Goal: Entertainment & Leisure: Consume media (video, audio)

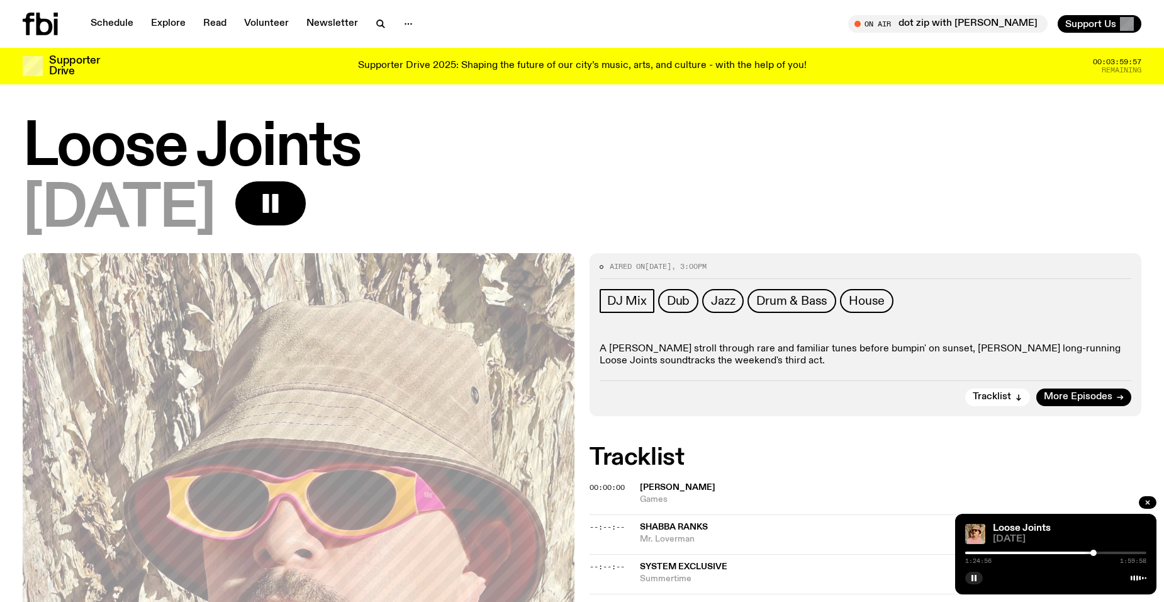
click at [1103, 551] on div "1:24:56 1:59:58" at bounding box center [1055, 556] width 181 height 15
click at [1102, 551] on div at bounding box center [1055, 552] width 181 height 3
click at [109, 24] on link "Schedule" at bounding box center [112, 24] width 58 height 18
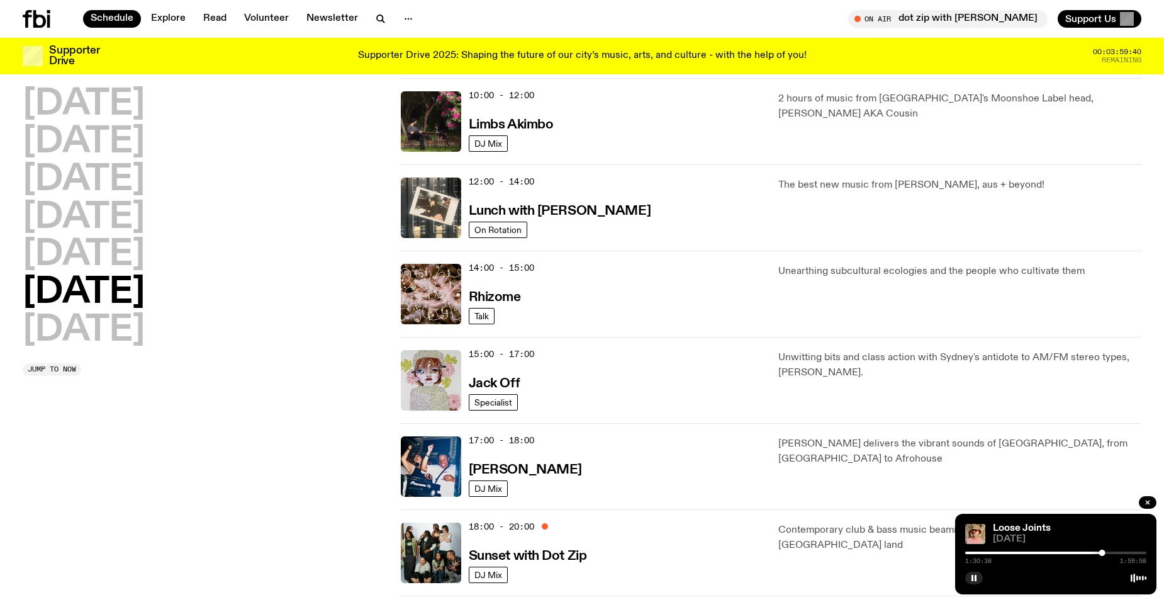
scroll to position [438, 0]
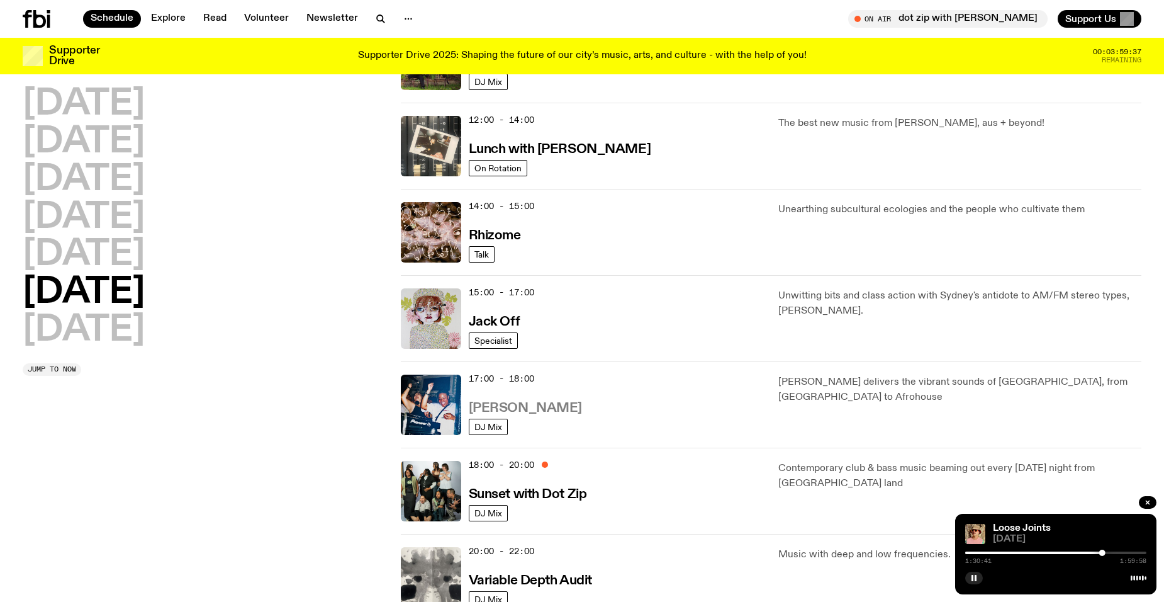
click at [478, 408] on h3 "[PERSON_NAME]" at bounding box center [525, 407] width 113 height 13
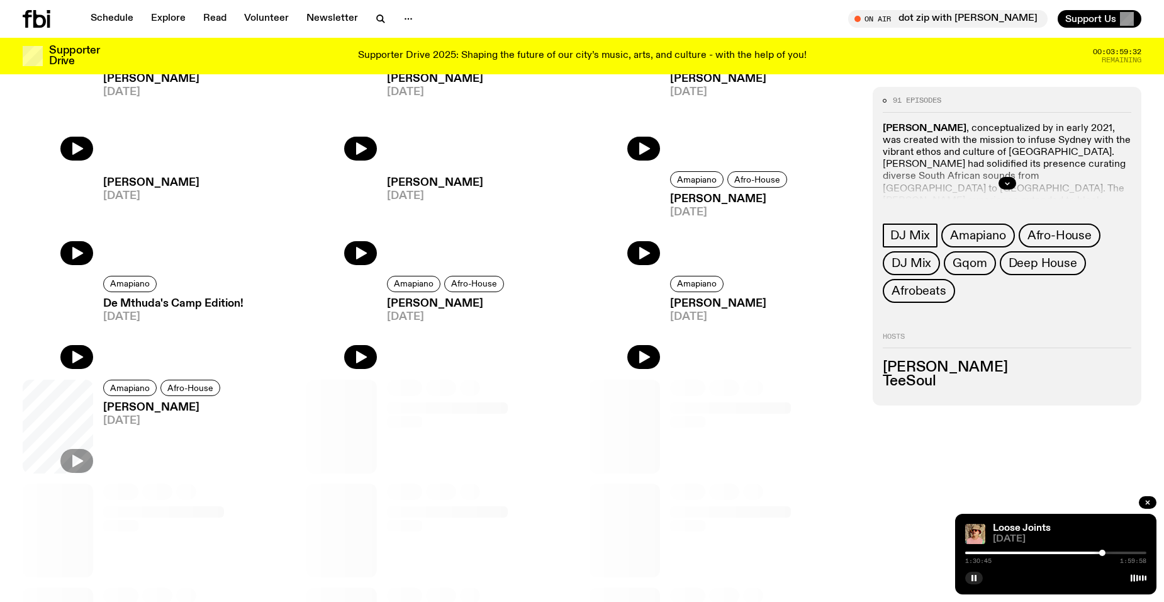
scroll to position [434, 0]
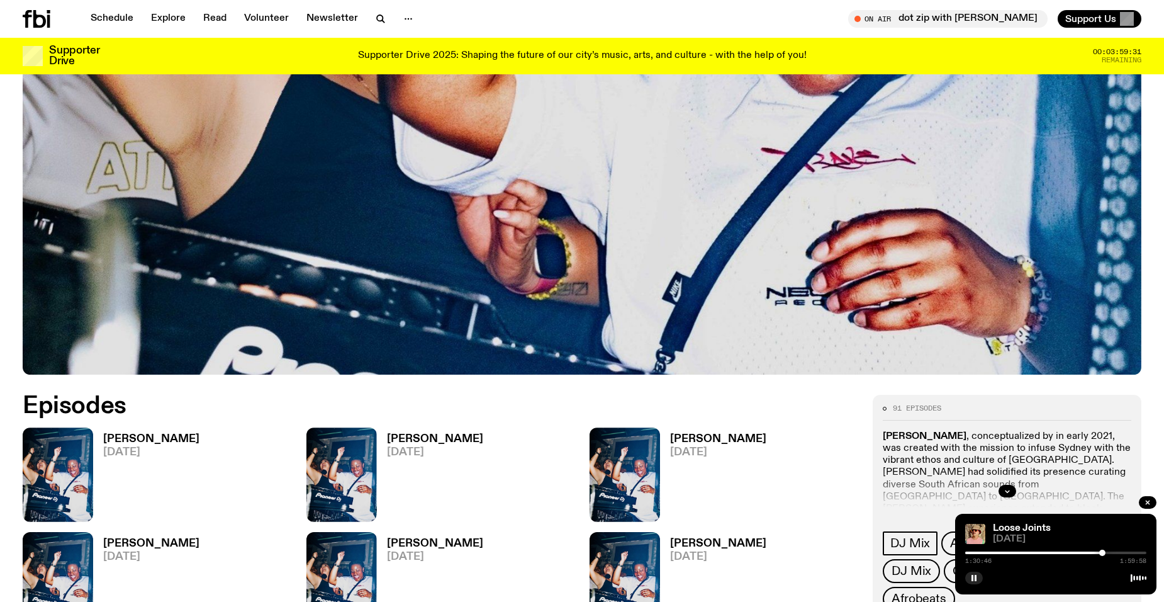
click at [116, 437] on h3 "[PERSON_NAME]" at bounding box center [151, 439] width 96 height 11
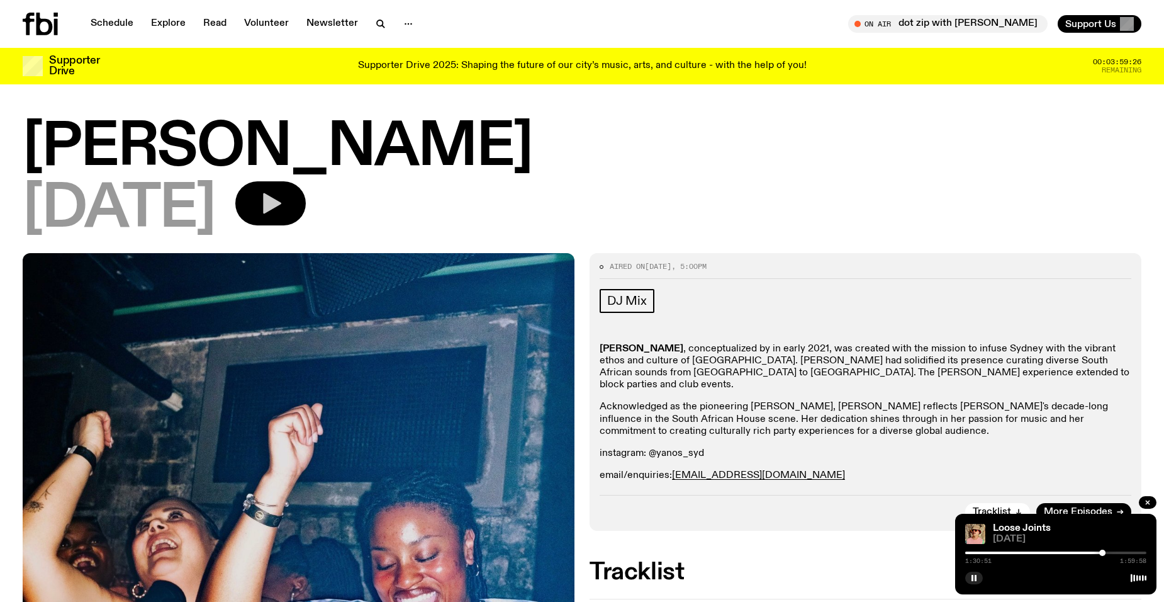
click at [281, 202] on icon "button" at bounding box center [272, 203] width 18 height 21
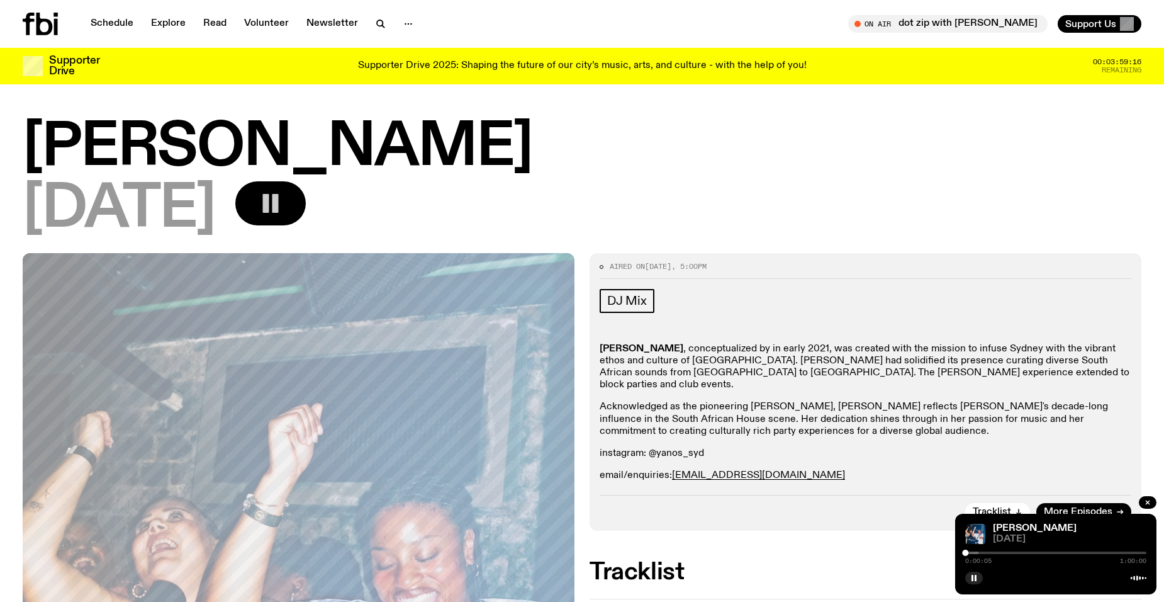
click at [975, 551] on div at bounding box center [887, 552] width 181 height 3
click at [984, 552] on div at bounding box center [1055, 552] width 181 height 3
click at [994, 552] on div at bounding box center [1055, 552] width 181 height 3
